Goal: Navigation & Orientation: Find specific page/section

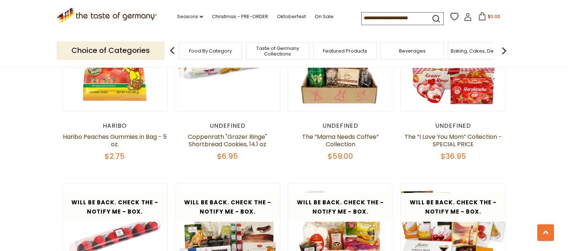
scroll to position [488, 0]
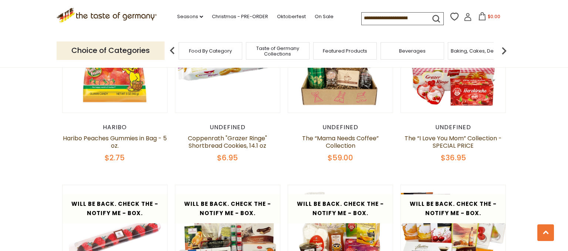
click at [192, 54] on span "Food By Category" at bounding box center [210, 51] width 43 height 6
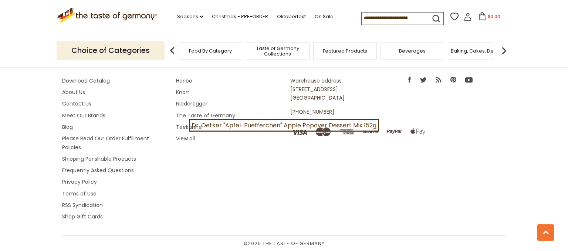
scroll to position [2511, 0]
click at [345, 54] on span "Featured Products" at bounding box center [345, 51] width 44 height 6
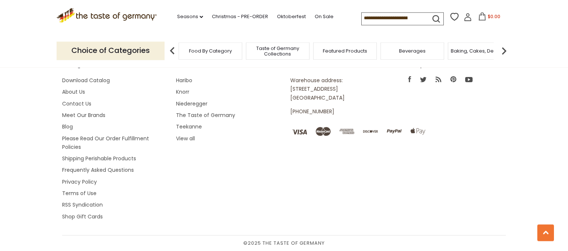
scroll to position [1322, 0]
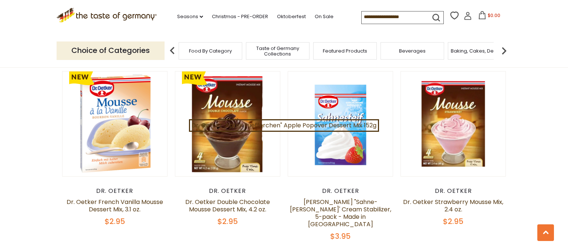
scroll to position [2511, 0]
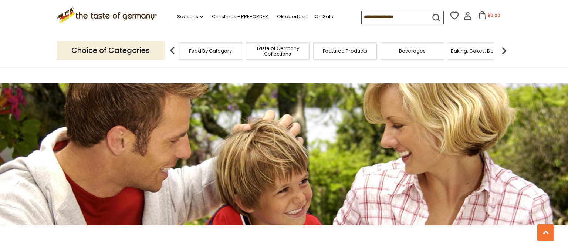
scroll to position [471, 0]
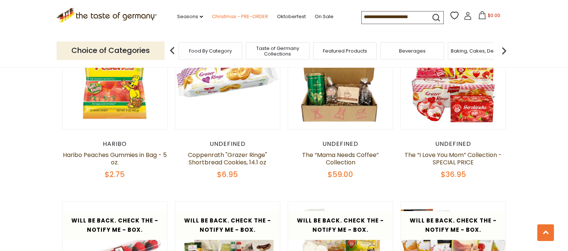
click at [212, 20] on link "Christmas - PRE-ORDER" at bounding box center [240, 17] width 56 height 8
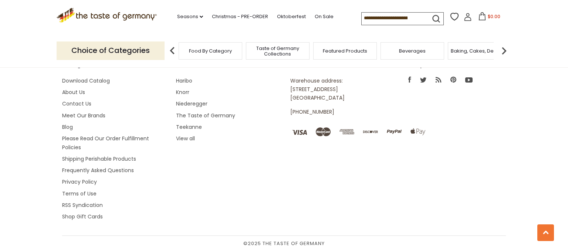
scroll to position [2564, 0]
click at [177, 20] on link "Seasons dropdown_arrow" at bounding box center [190, 17] width 26 height 8
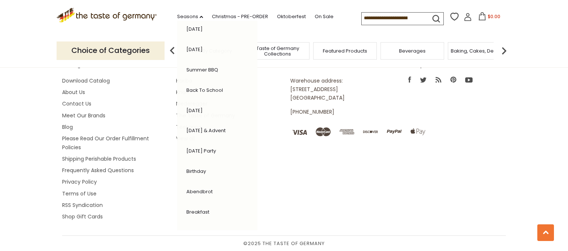
scroll to position [211, 0]
click at [186, 127] on link "[DATE] & Advent" at bounding box center [205, 130] width 39 height 7
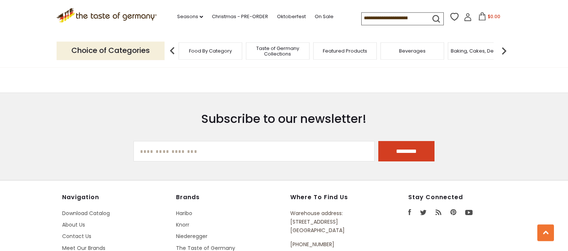
scroll to position [2174, 0]
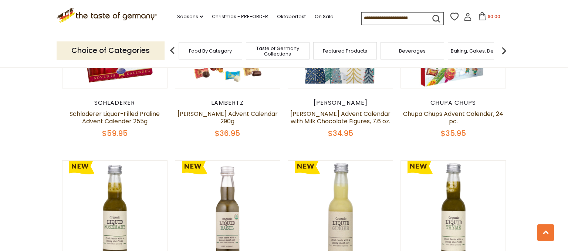
scroll to position [887, 0]
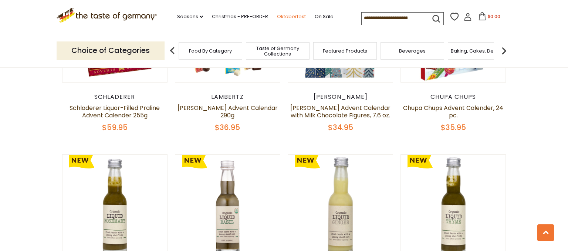
click at [289, 20] on link "Oktoberfest" at bounding box center [291, 17] width 29 height 8
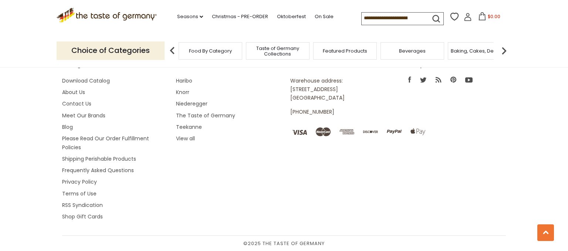
scroll to position [2405, 0]
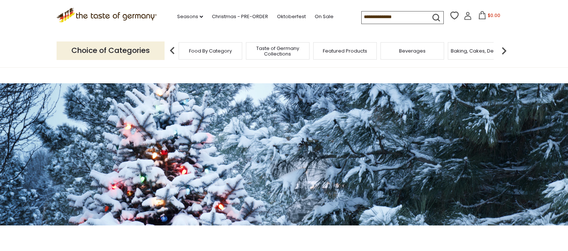
scroll to position [539, 0]
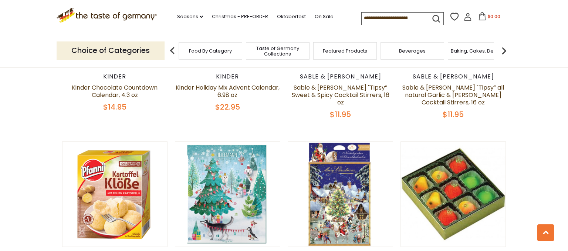
scroll to position [2174, 0]
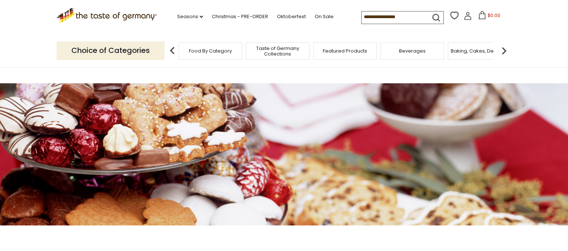
scroll to position [539, 0]
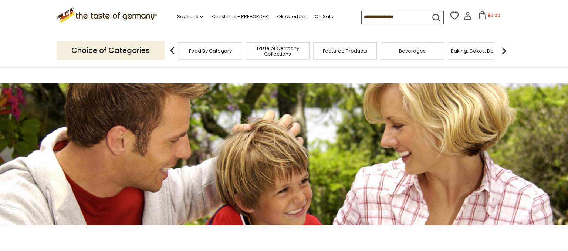
scroll to position [471, 0]
